Goal: Transaction & Acquisition: Obtain resource

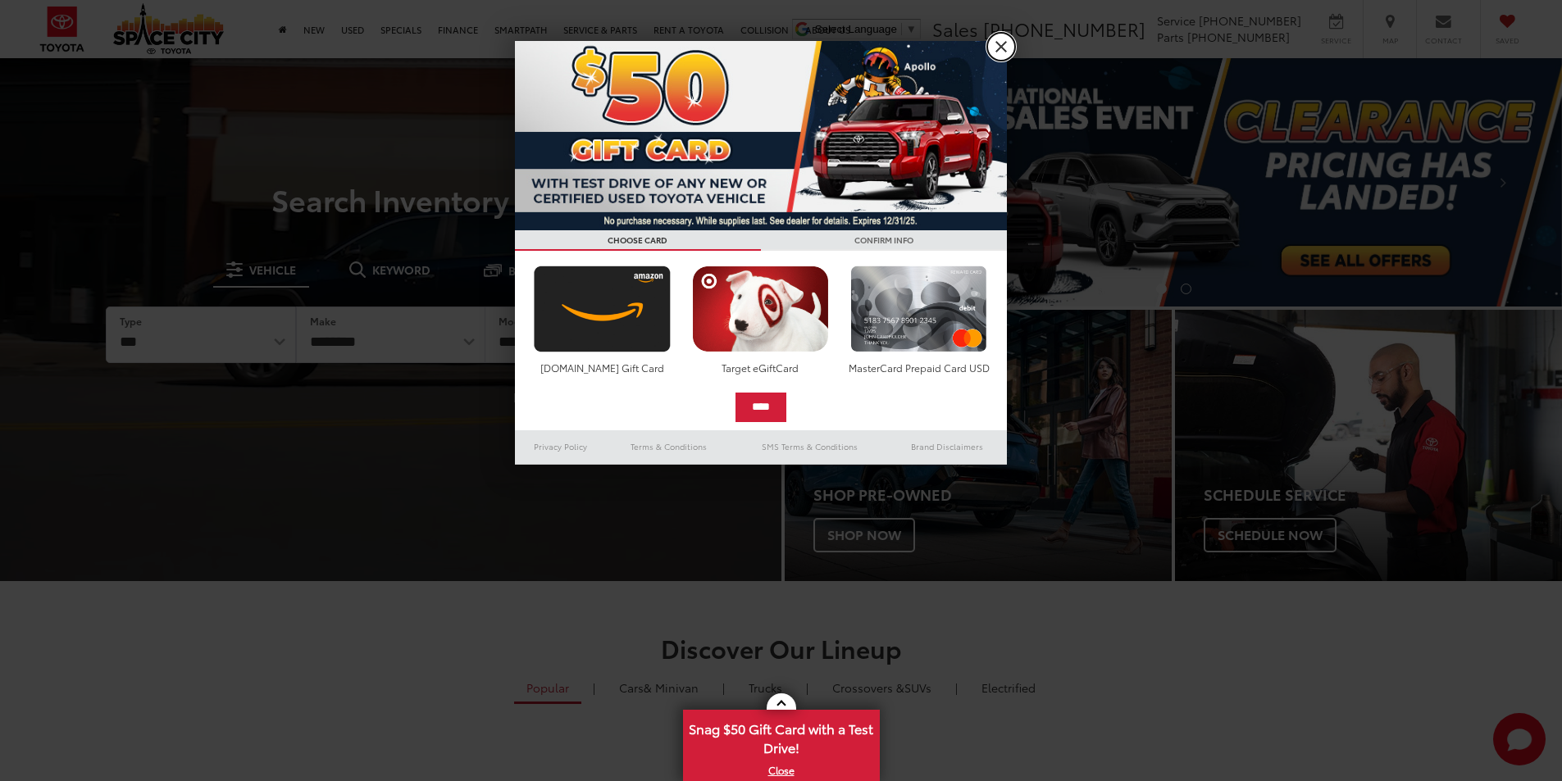
click at [996, 54] on link "X" at bounding box center [1001, 47] width 28 height 28
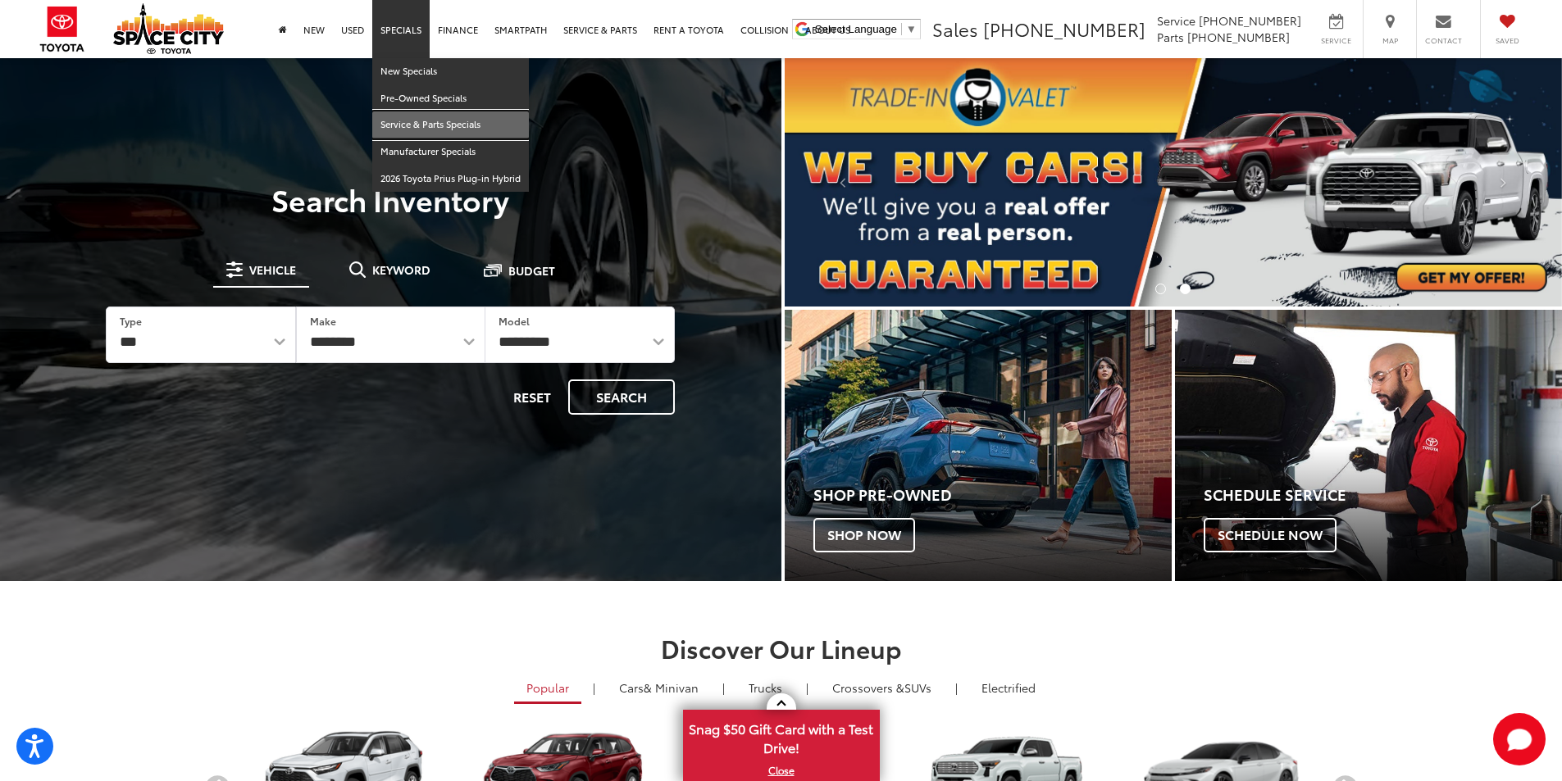
click at [460, 119] on link "Service & Parts Specials" at bounding box center [450, 125] width 157 height 27
